Goal: Task Accomplishment & Management: Manage account settings

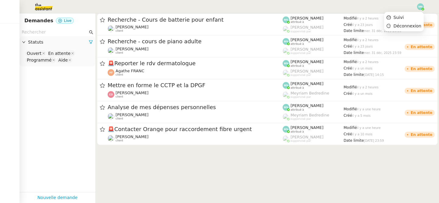
click at [420, 8] on img at bounding box center [420, 6] width 7 height 7
click at [420, 7] on img at bounding box center [420, 6] width 7 height 7
click at [79, 61] on nz-select-top-control "Ouvert En attente Programmé Aide" at bounding box center [57, 57] width 66 height 14
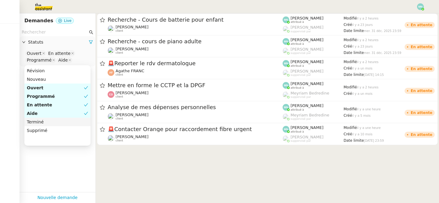
click at [51, 121] on div "Terminé" at bounding box center [57, 121] width 61 height 5
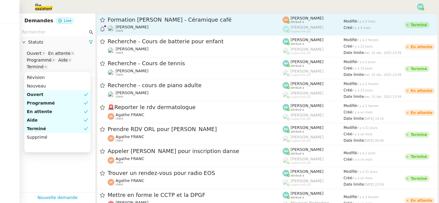
click at [149, 25] on span "[PERSON_NAME]" at bounding box center [132, 27] width 33 height 5
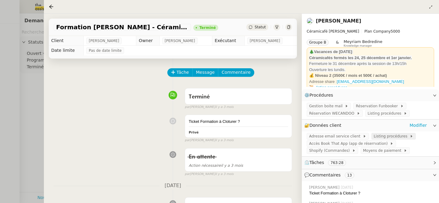
click at [380, 138] on span "Listing procédures" at bounding box center [392, 136] width 36 height 6
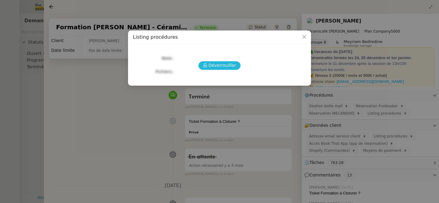
click at [211, 67] on span "Déverrouiller" at bounding box center [223, 65] width 28 height 7
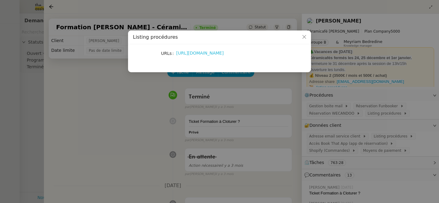
click at [210, 52] on link "[URL][DOMAIN_NAME]" at bounding box center [200, 53] width 48 height 5
click at [304, 38] on icon "Close" at bounding box center [305, 37] width 4 height 4
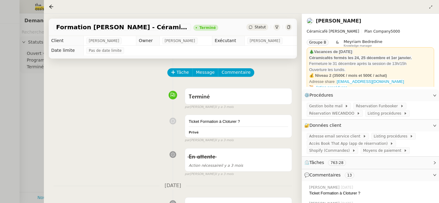
click at [28, 92] on div at bounding box center [219, 101] width 439 height 203
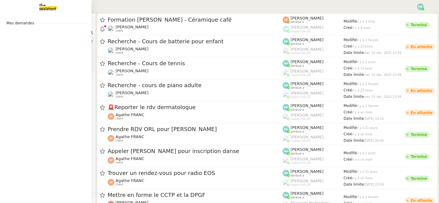
click at [42, 5] on img at bounding box center [43, 6] width 47 height 13
